Goal: Information Seeking & Learning: Check status

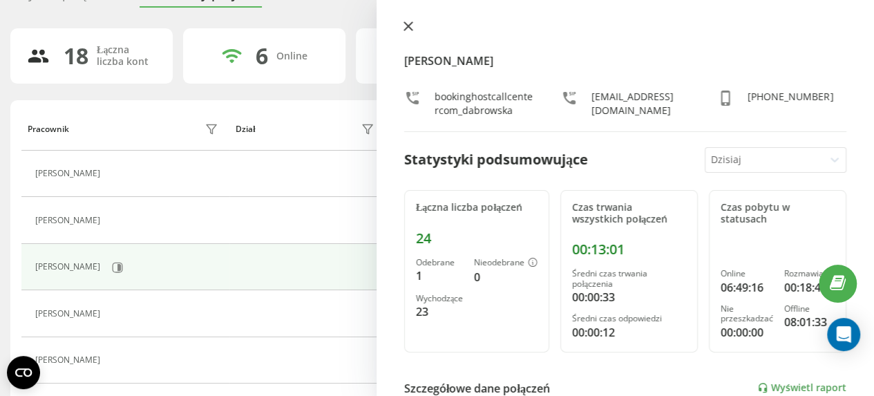
click at [402, 23] on button at bounding box center [408, 27] width 18 height 13
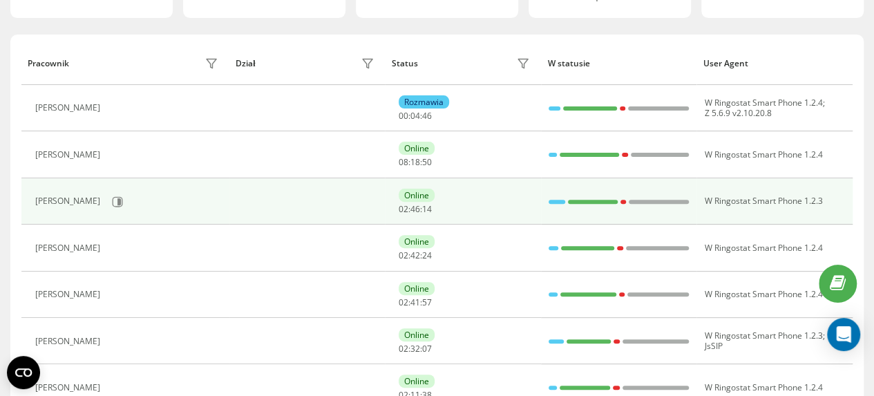
scroll to position [138, 0]
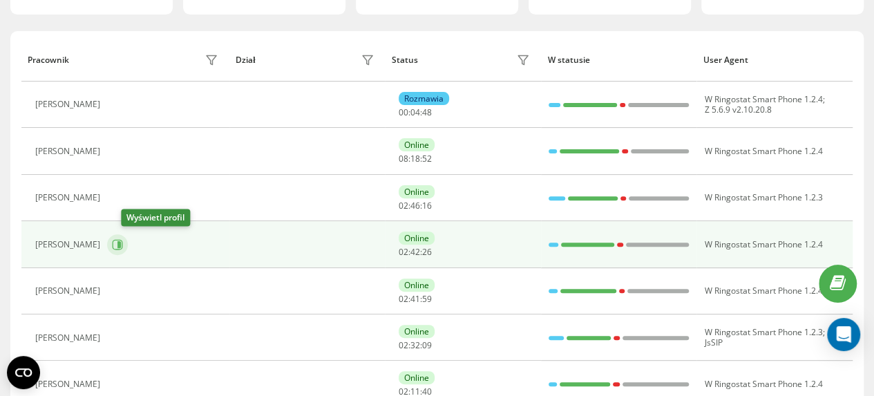
click at [123, 244] on icon at bounding box center [117, 244] width 11 height 11
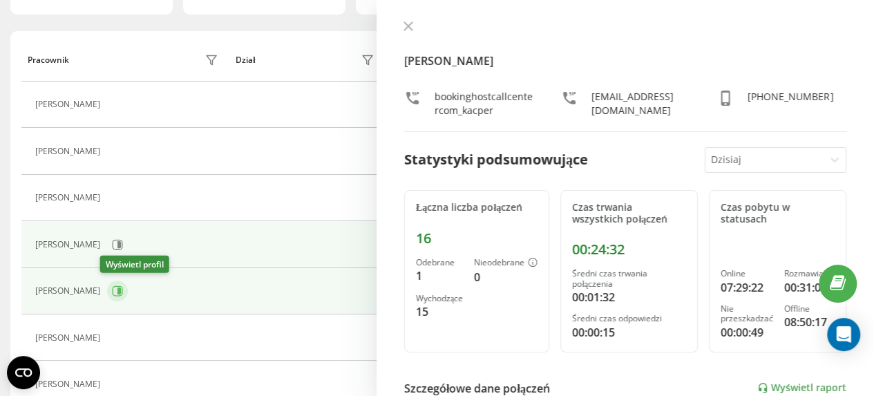
click at [112, 287] on icon at bounding box center [117, 290] width 11 height 11
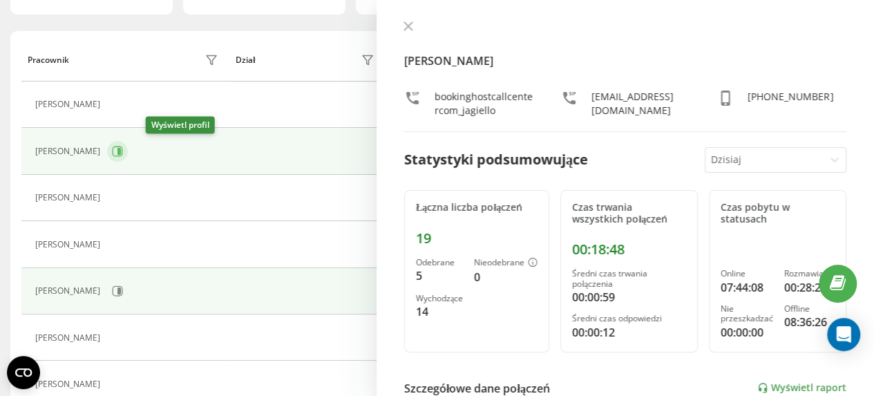
click at [123, 149] on icon at bounding box center [117, 151] width 11 height 11
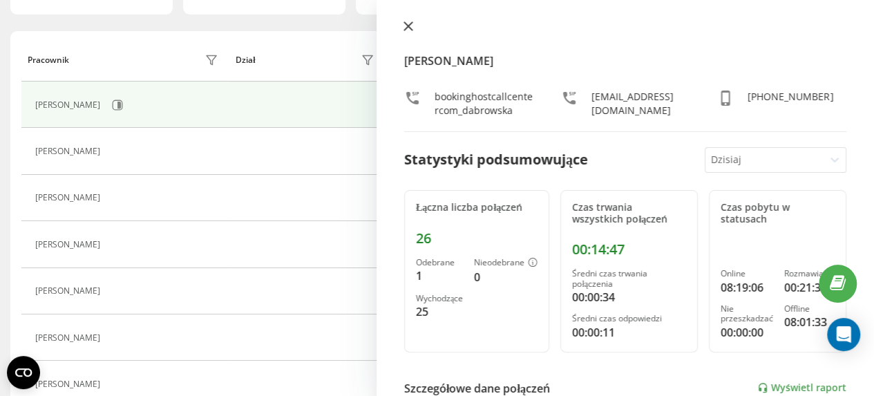
click at [404, 28] on icon at bounding box center [409, 26] width 10 height 10
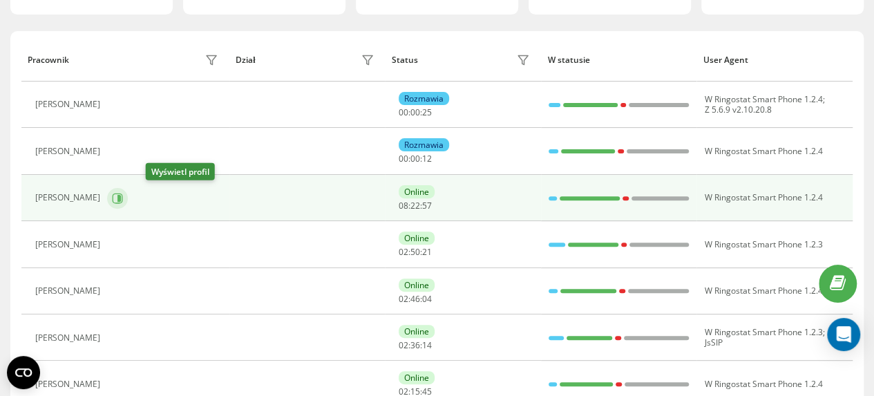
click at [121, 197] on icon at bounding box center [118, 197] width 3 height 7
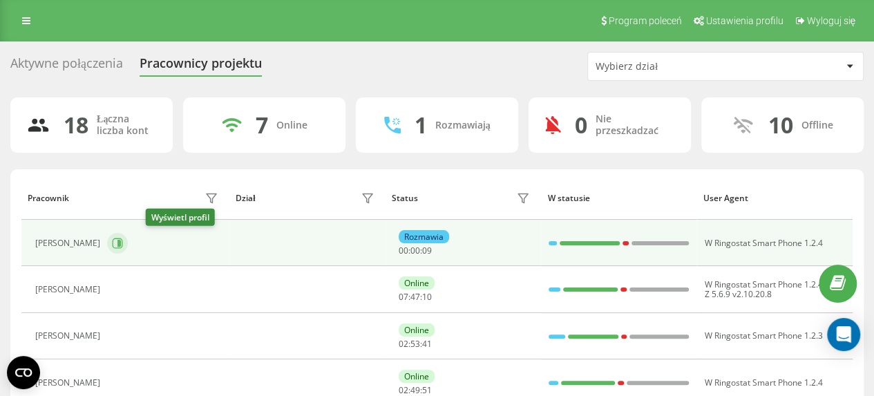
click at [121, 241] on icon at bounding box center [118, 243] width 3 height 7
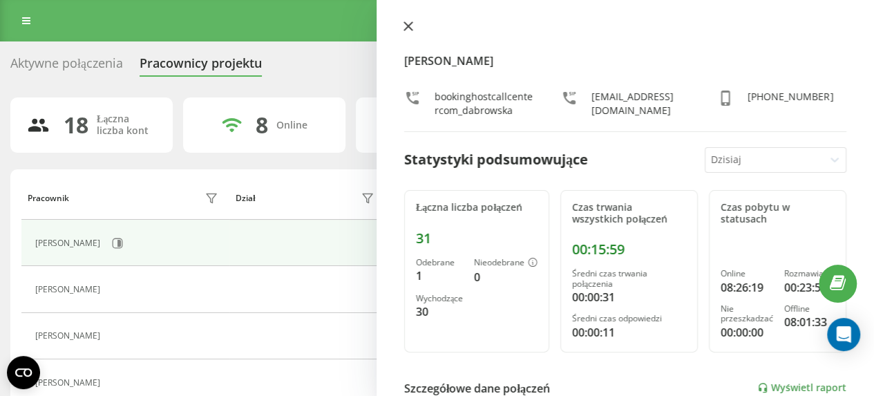
click at [404, 27] on icon at bounding box center [409, 26] width 10 height 10
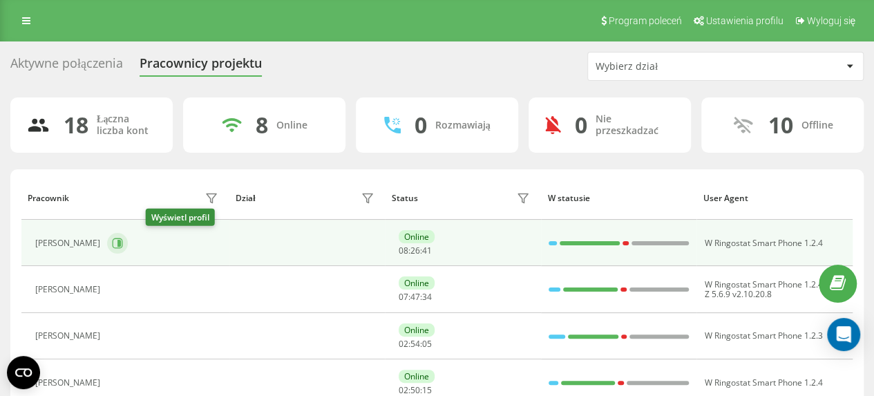
click at [121, 243] on icon at bounding box center [118, 243] width 3 height 7
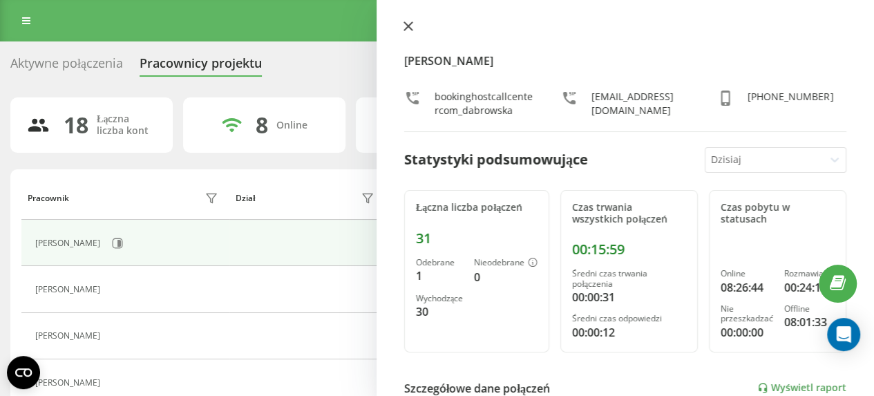
click at [411, 28] on icon at bounding box center [409, 26] width 10 height 10
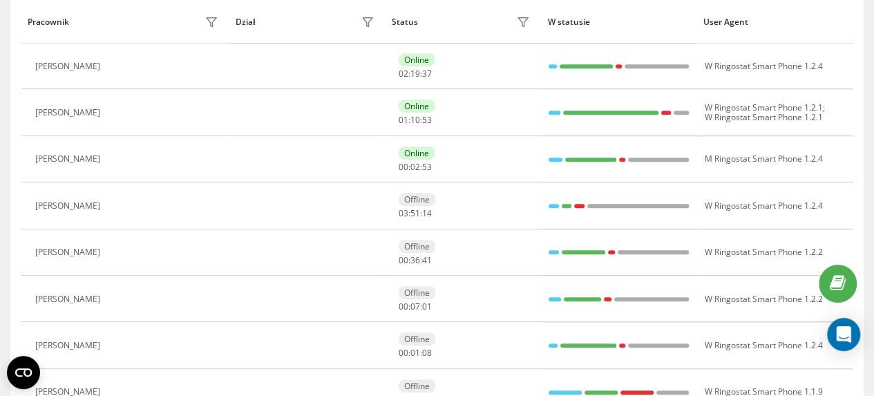
scroll to position [415, 0]
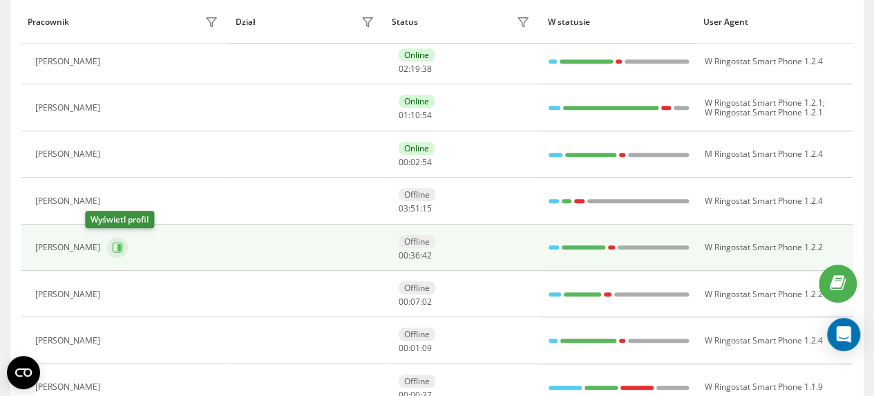
click at [117, 247] on icon at bounding box center [118, 247] width 3 height 7
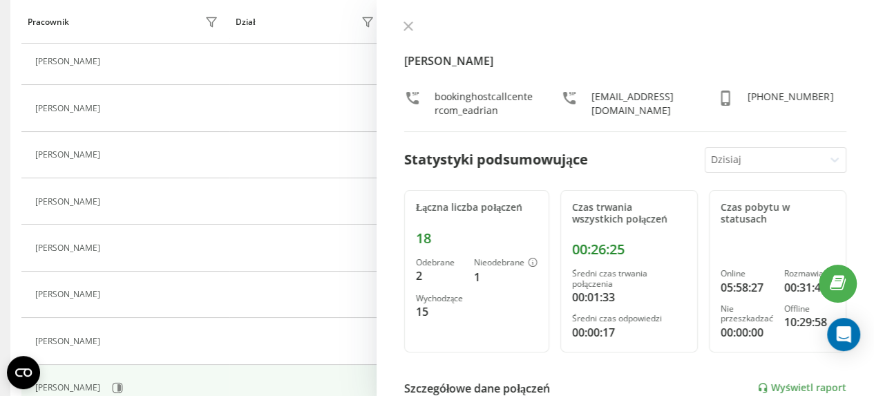
scroll to position [228, 0]
click at [407, 27] on icon at bounding box center [408, 26] width 8 height 8
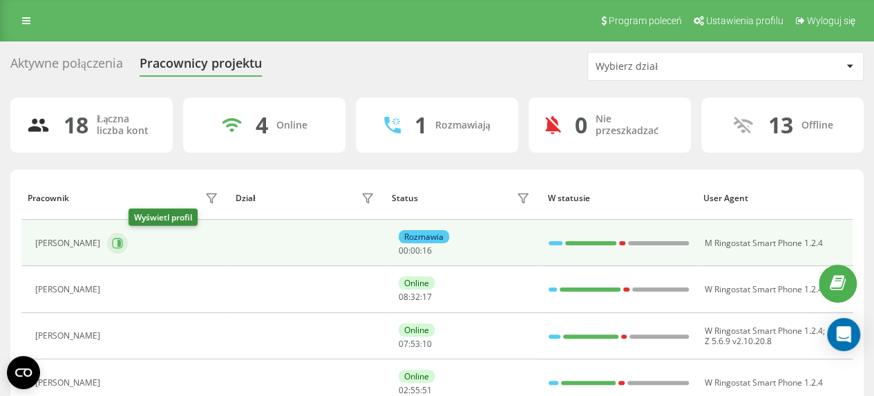
click at [123, 244] on icon at bounding box center [117, 243] width 11 height 11
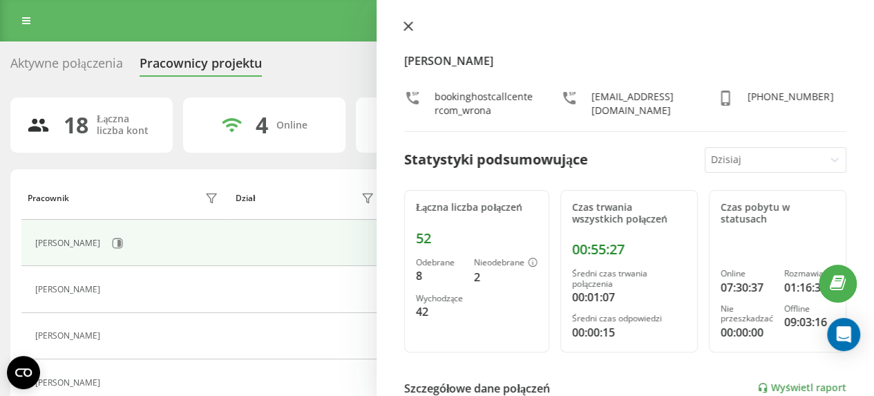
click at [408, 23] on icon at bounding box center [409, 26] width 10 height 10
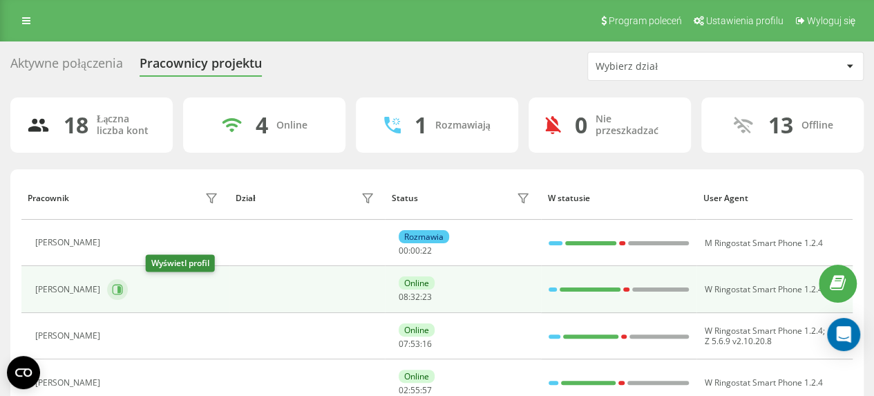
click at [123, 285] on icon at bounding box center [118, 290] width 10 height 10
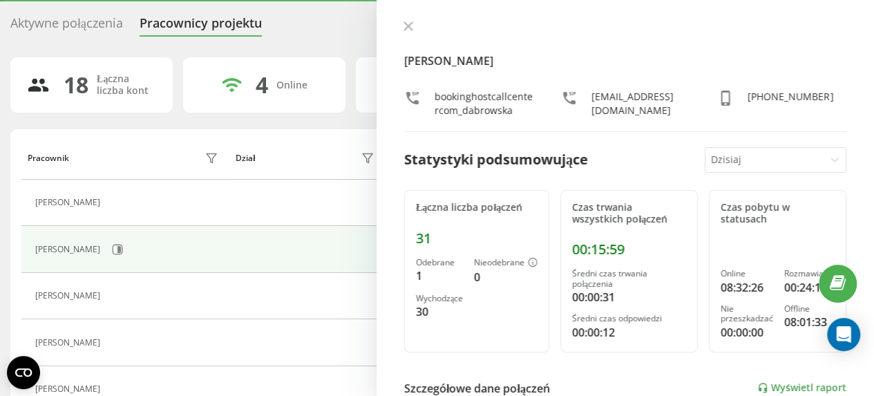
scroll to position [69, 0]
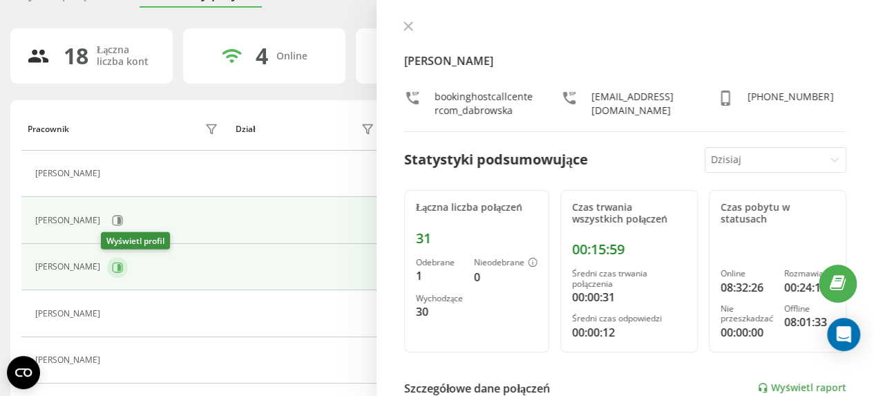
click at [117, 268] on icon at bounding box center [118, 266] width 3 height 7
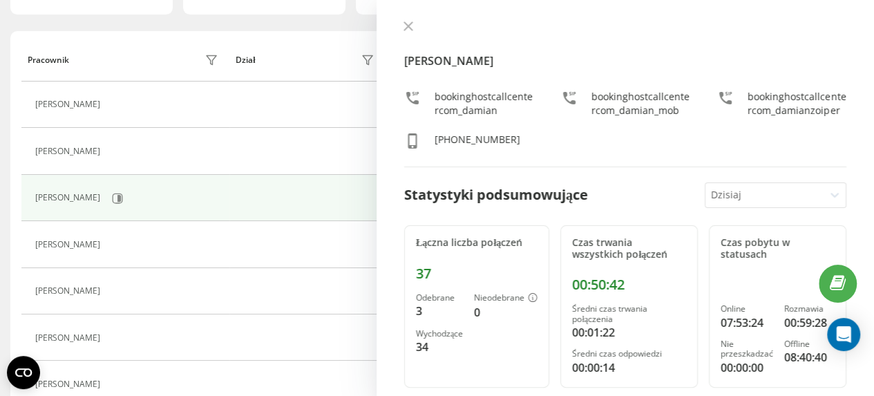
scroll to position [207, 0]
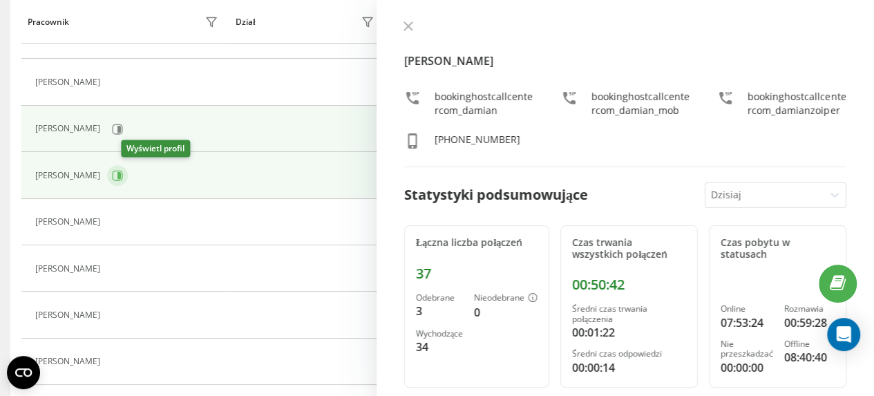
click at [123, 173] on icon at bounding box center [117, 175] width 11 height 11
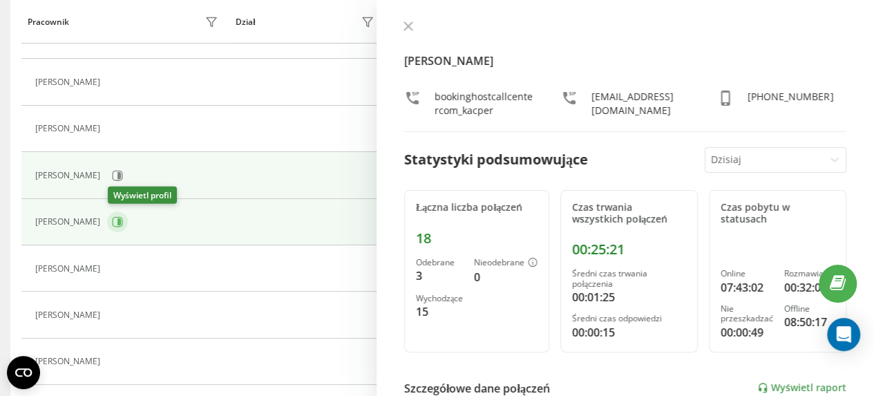
click at [121, 220] on icon at bounding box center [118, 221] width 3 height 7
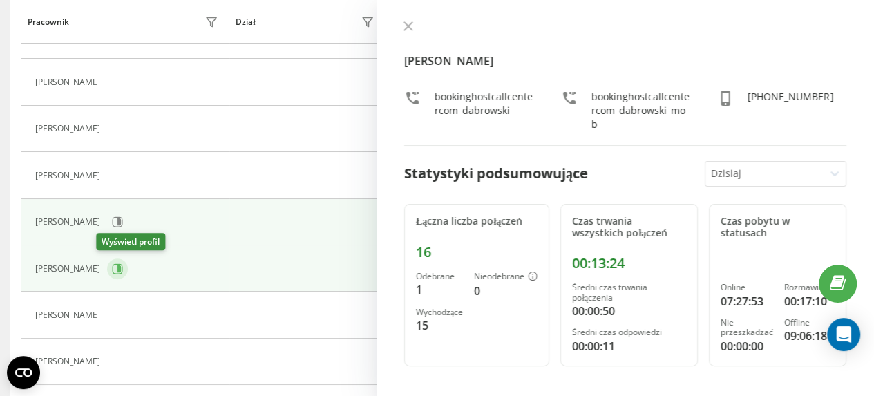
click at [117, 265] on icon at bounding box center [118, 268] width 3 height 7
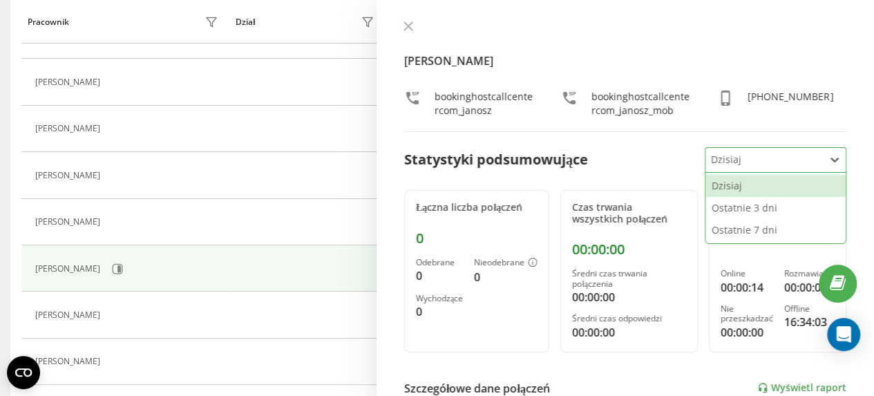
click at [828, 162] on icon at bounding box center [835, 160] width 14 height 14
click at [789, 230] on div "Ostatnie 7 dni" at bounding box center [776, 230] width 140 height 22
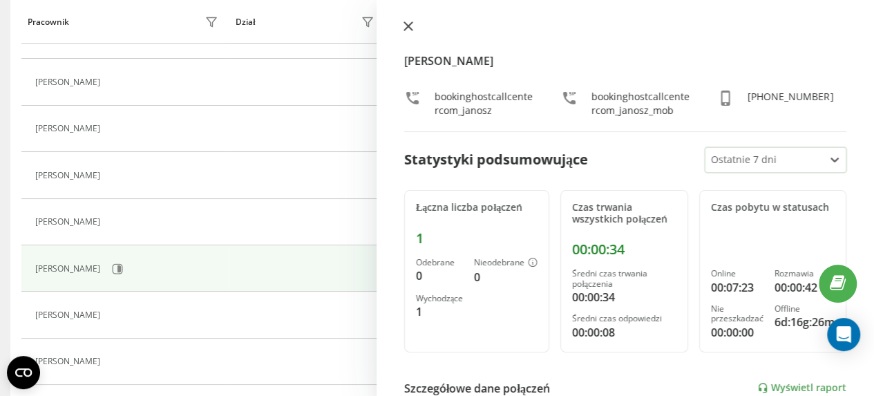
click at [409, 28] on icon at bounding box center [408, 26] width 8 height 8
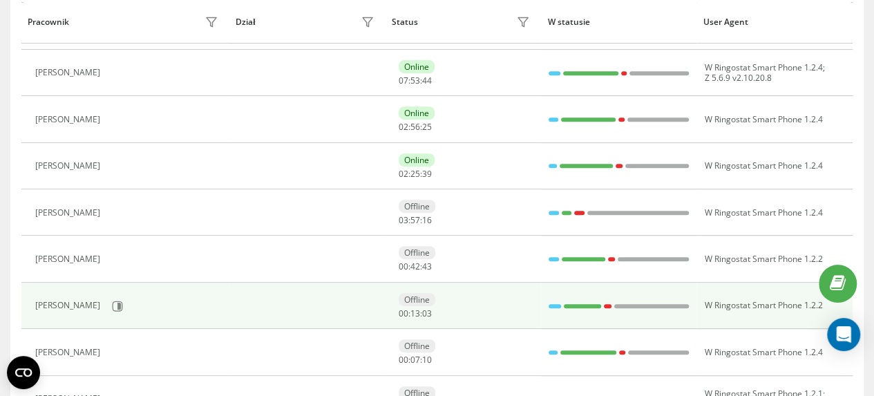
scroll to position [276, 0]
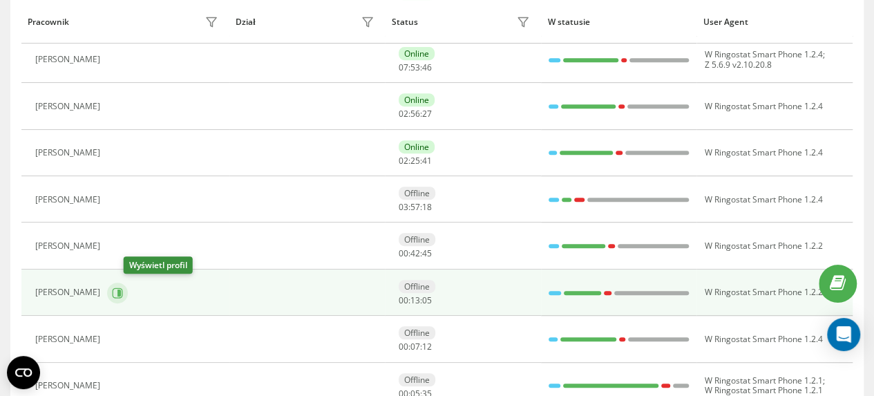
click at [123, 292] on icon at bounding box center [117, 292] width 11 height 11
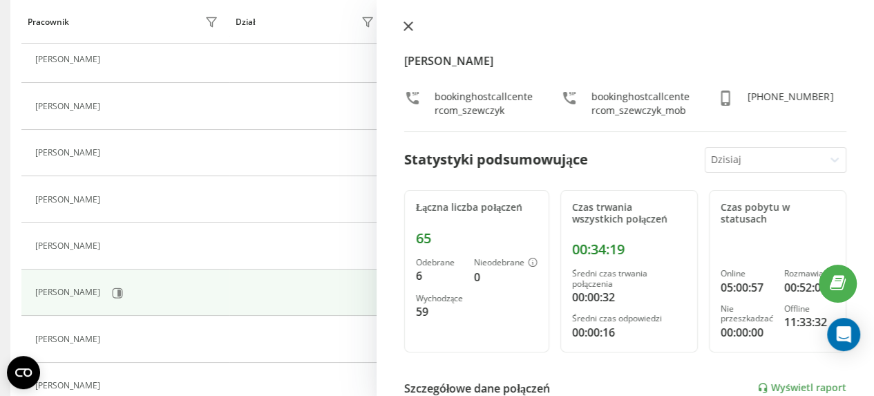
click at [406, 26] on icon at bounding box center [409, 26] width 10 height 10
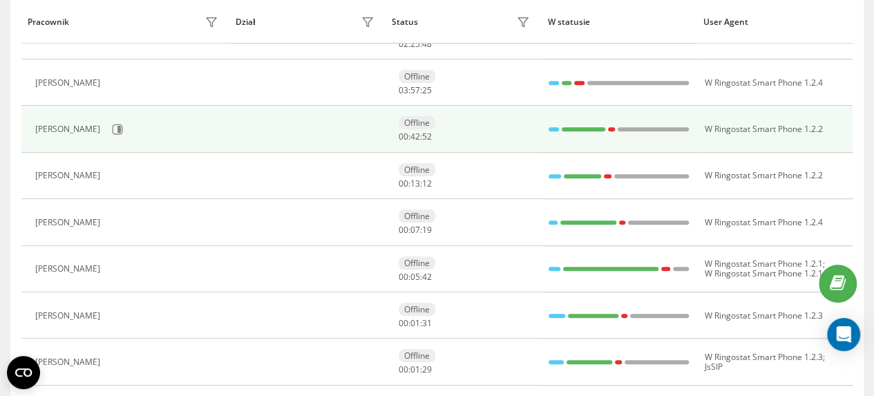
scroll to position [415, 0]
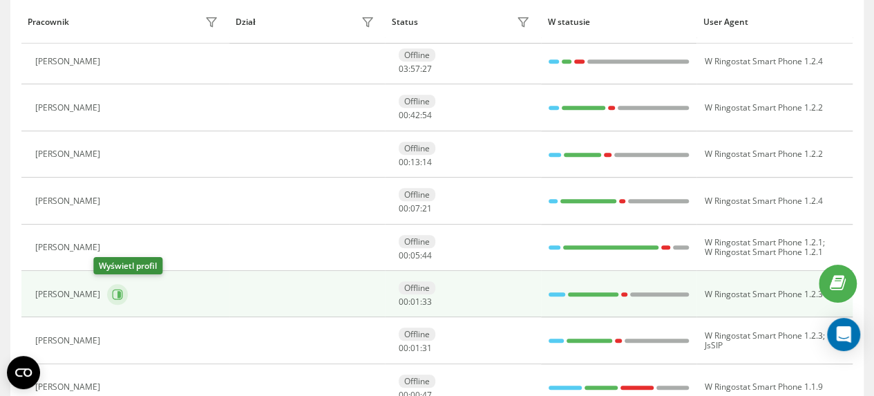
click at [117, 291] on icon at bounding box center [118, 294] width 3 height 7
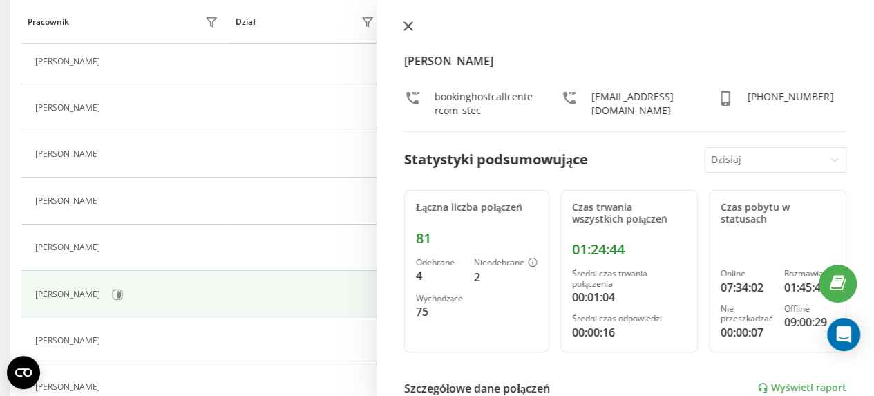
click at [408, 25] on icon at bounding box center [408, 26] width 8 height 8
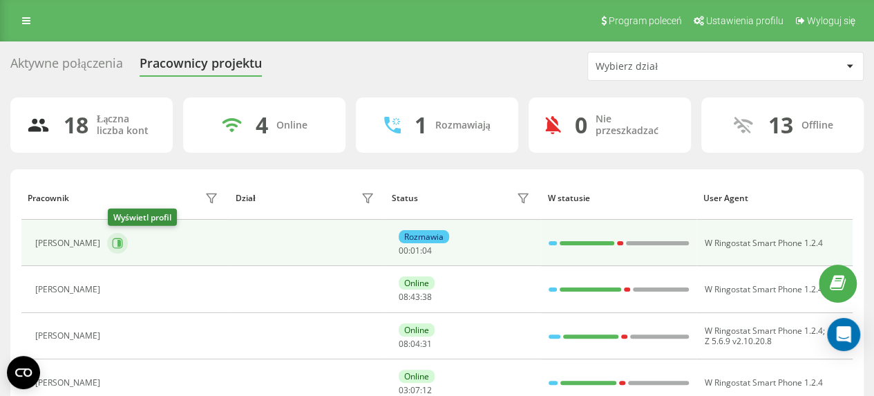
click at [122, 243] on icon at bounding box center [117, 243] width 11 height 11
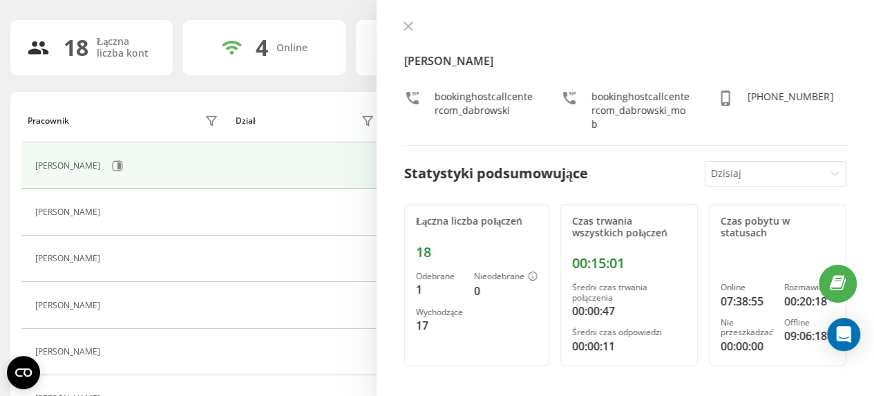
scroll to position [69, 0]
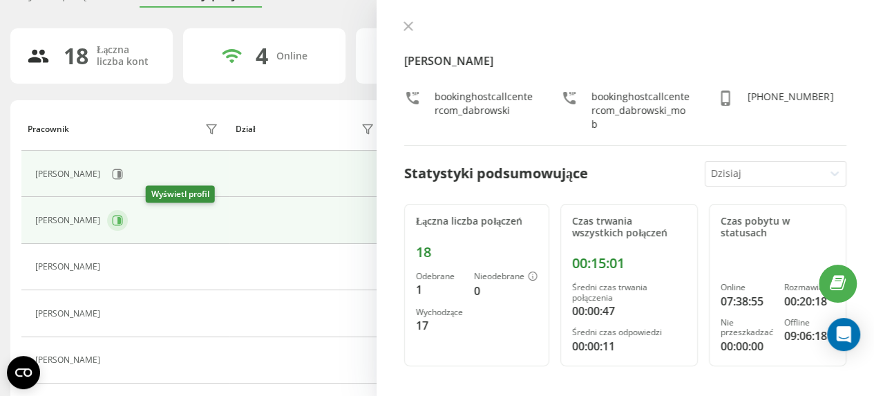
click at [121, 217] on icon at bounding box center [118, 220] width 3 height 7
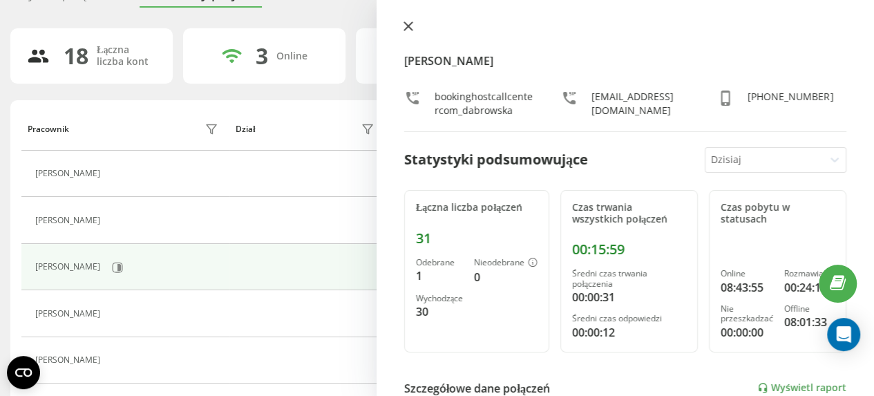
click at [404, 30] on icon at bounding box center [408, 26] width 8 height 8
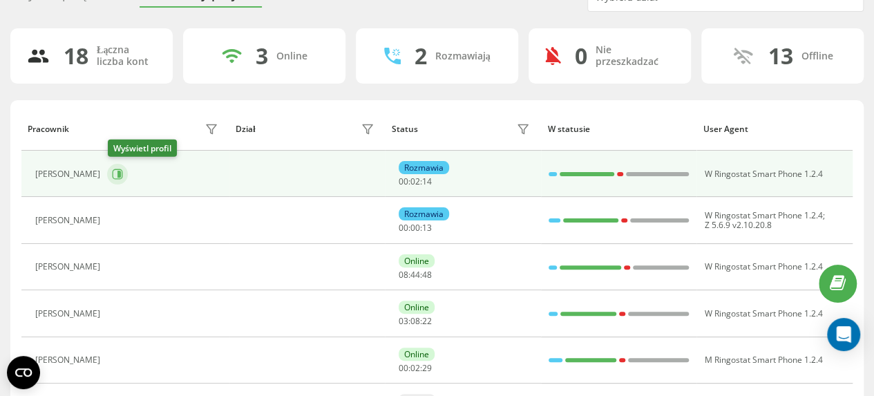
click at [120, 175] on icon at bounding box center [118, 174] width 3 height 7
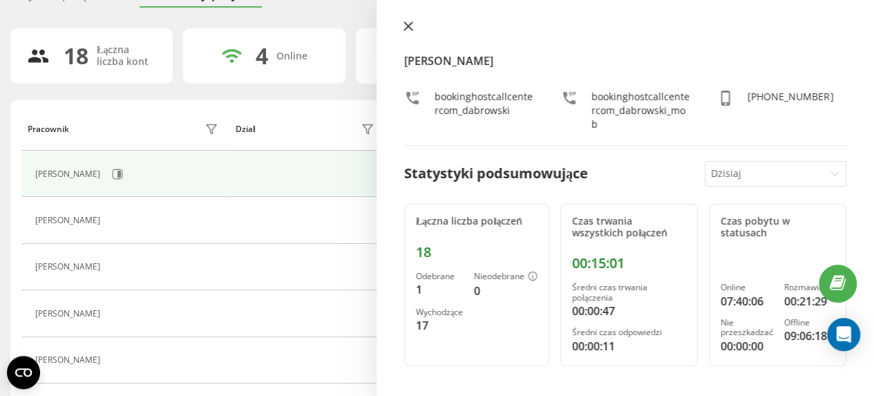
click at [412, 28] on icon at bounding box center [409, 26] width 10 height 10
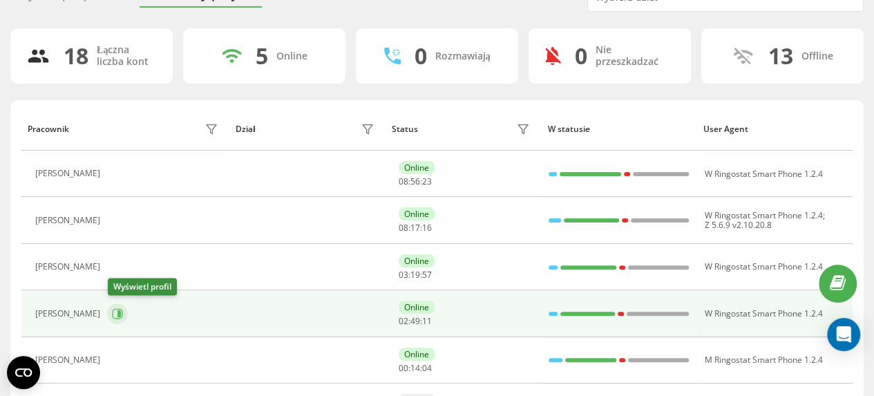
click at [122, 314] on icon at bounding box center [118, 313] width 10 height 10
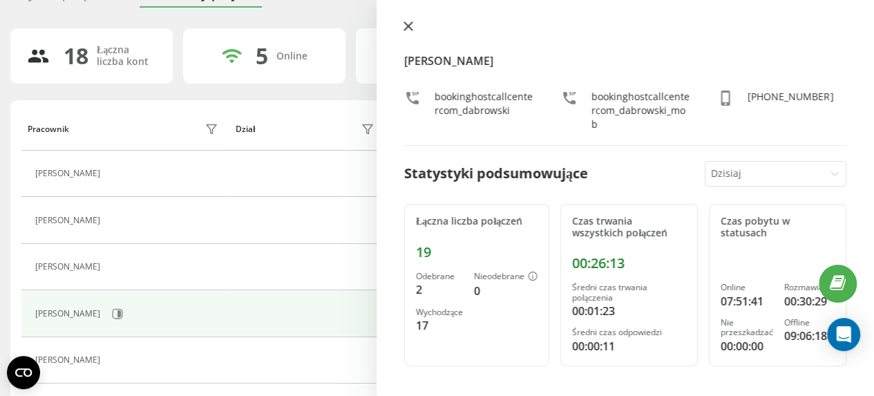
click at [406, 22] on icon at bounding box center [409, 26] width 10 height 10
